Goal: Information Seeking & Learning: Find specific page/section

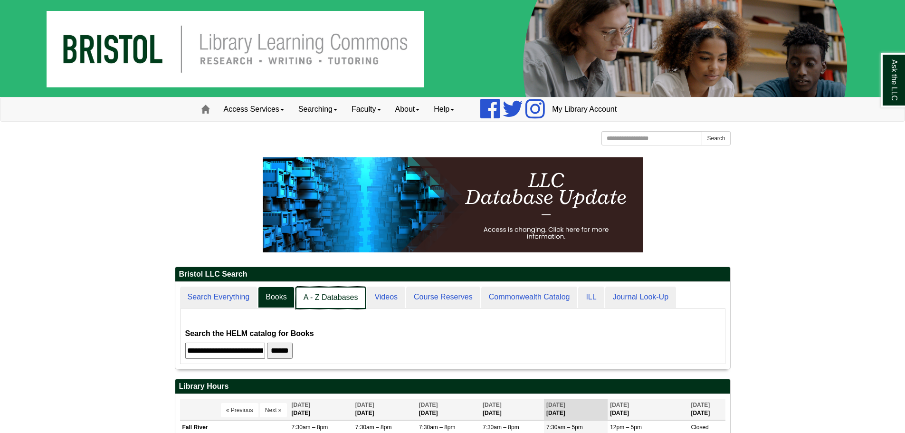
click at [333, 299] on link "A - Z Databases" at bounding box center [331, 298] width 71 height 22
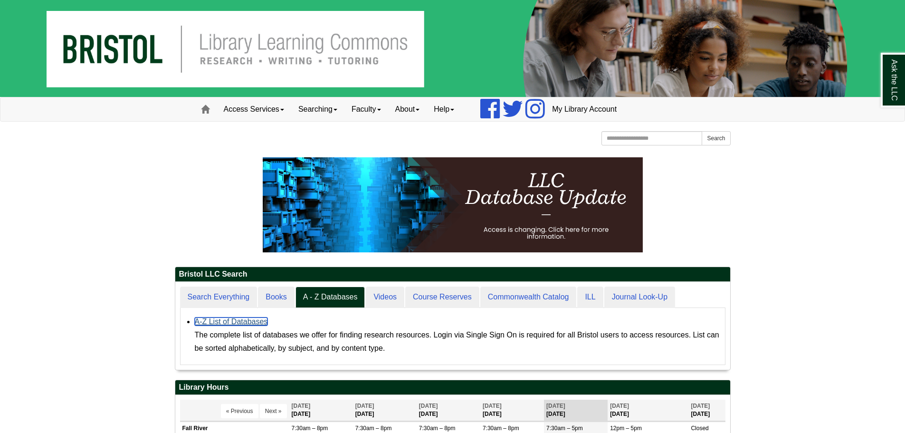
click at [228, 322] on link "A-Z List of Databases" at bounding box center [231, 321] width 73 height 8
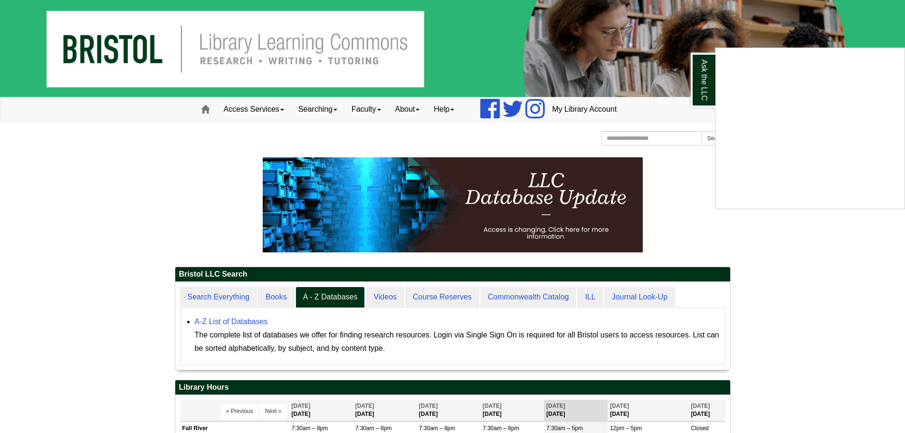
click at [813, 292] on div "Ask the LLC" at bounding box center [452, 216] width 905 height 433
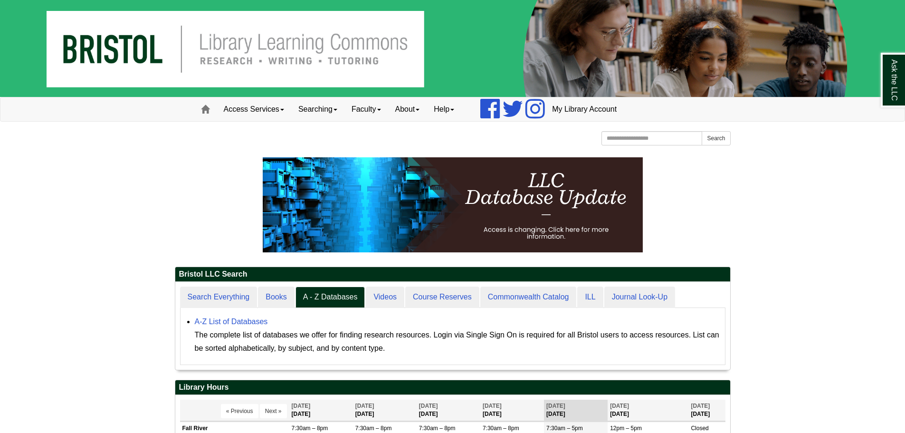
scroll to position [88, 555]
click at [231, 320] on link "A-Z List of Databases" at bounding box center [231, 321] width 73 height 8
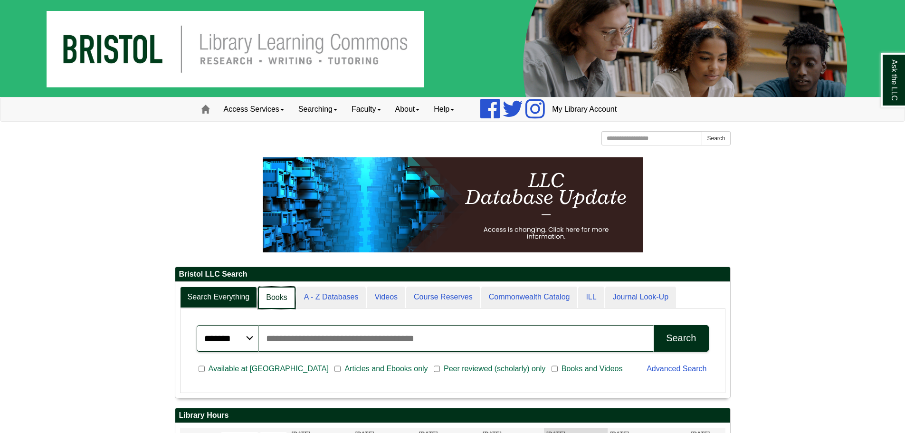
click at [261, 297] on link "Books" at bounding box center [276, 298] width 37 height 22
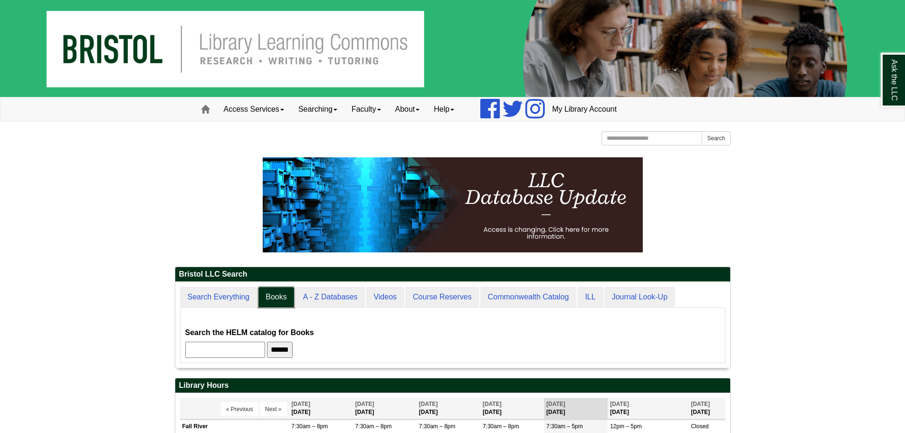
scroll to position [86, 555]
click at [235, 350] on input "text" at bounding box center [225, 350] width 80 height 16
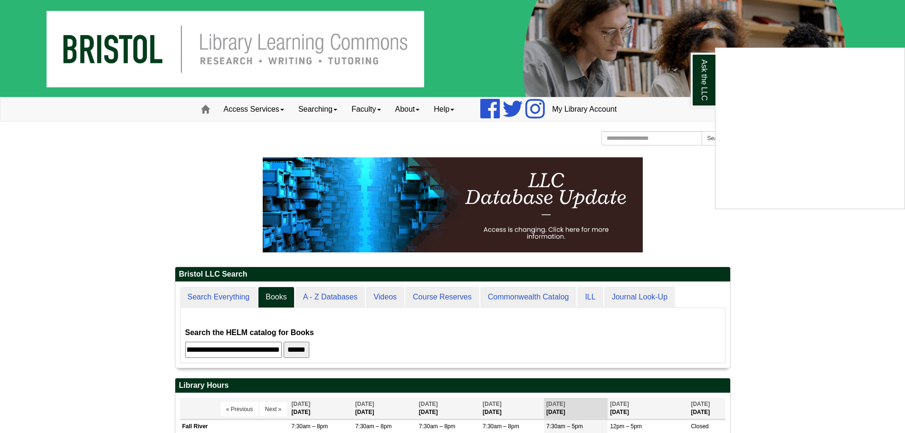
scroll to position [0, 158]
type input "**********"
click at [284, 342] on input "******" at bounding box center [297, 350] width 26 height 16
click at [144, 152] on div "Ask the LLC" at bounding box center [452, 216] width 905 height 433
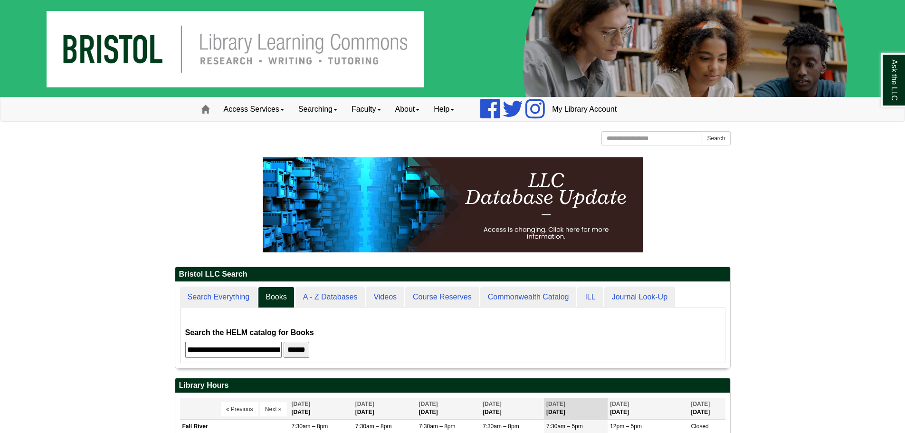
click at [713, 218] on p at bounding box center [453, 204] width 556 height 95
